Goal: Leave review/rating

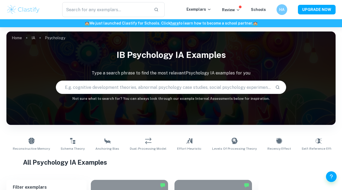
checkbox input "true"
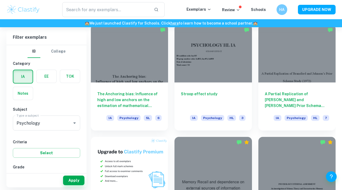
scroll to position [274, 0]
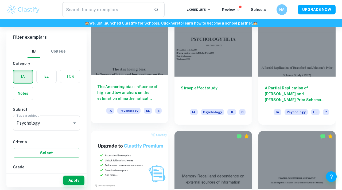
click at [153, 87] on h6 "The Anchoring bias: Influence of high and low anchors on the estimation of math…" at bounding box center [129, 93] width 64 height 18
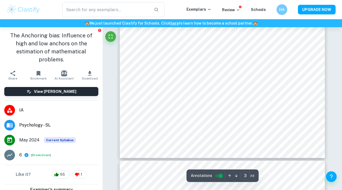
scroll to position [820, 0]
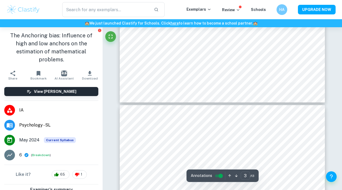
type input "4"
